Goal: Use online tool/utility: Use online tool/utility

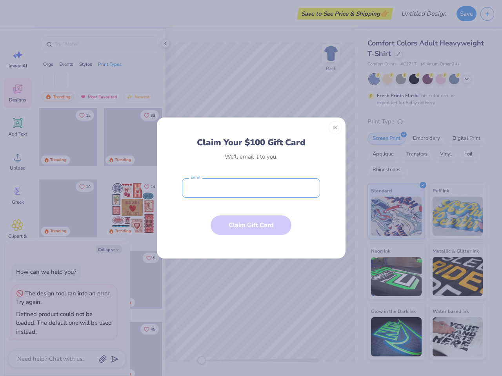
type textarea "x"
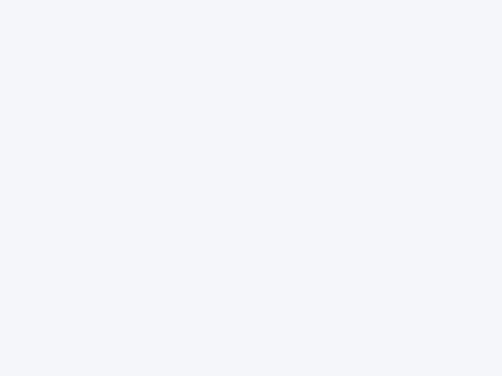
click at [251, 188] on div at bounding box center [251, 188] width 502 height 376
